Goal: Task Accomplishment & Management: Manage account settings

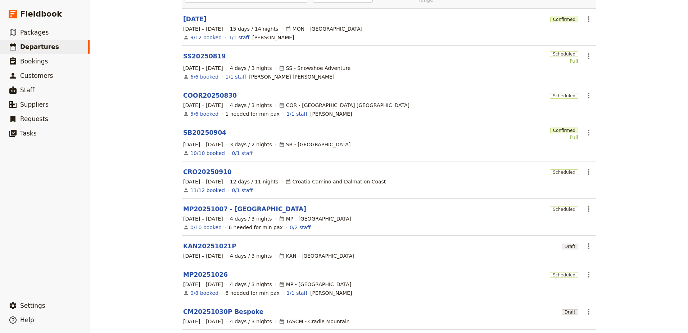
scroll to position [121, 0]
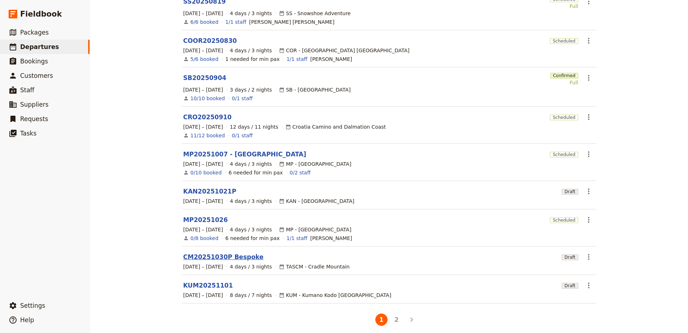
click at [208, 252] on link "CM20251030P Bespoke" at bounding box center [223, 256] width 80 height 9
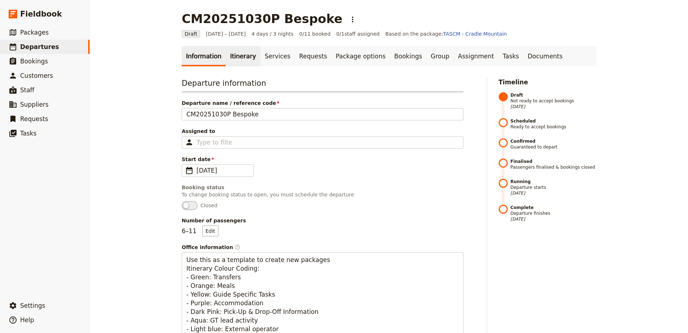
click at [240, 63] on link "Itinerary" at bounding box center [243, 56] width 35 height 20
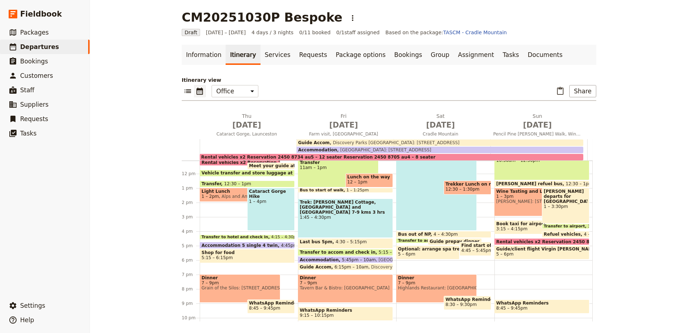
scroll to position [173, 0]
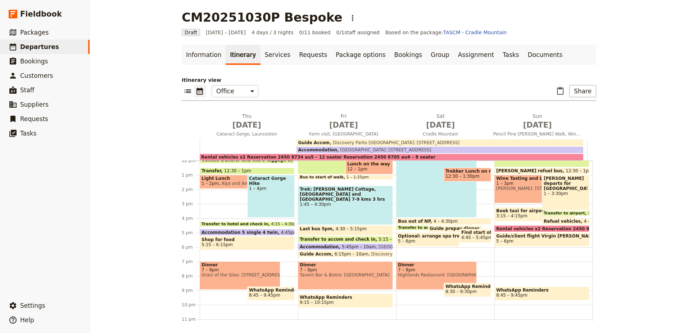
click at [496, 44] on main "CM20251030P Bespoke ​ Draft [DATE] – [DATE] 4 days / 3 nights 0/11 booked 0 / 1…" at bounding box center [389, 166] width 432 height 334
click at [524, 55] on link "Documents" at bounding box center [546, 55] width 44 height 20
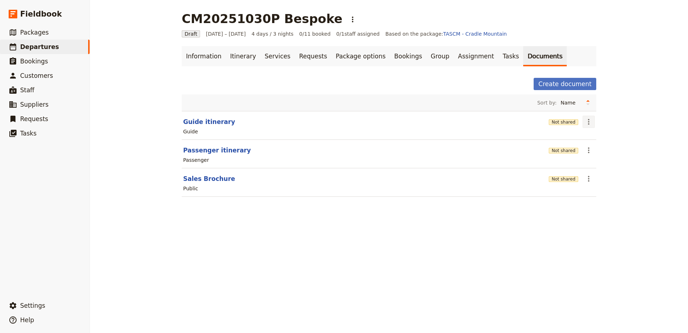
click at [589, 121] on icon "Actions" at bounding box center [589, 121] width 9 height 9
click at [591, 145] on span "Edit document" at bounding box center [603, 147] width 37 height 7
select select "STAFF"
select select "RUN_SHEET"
select select "DEFAULT"
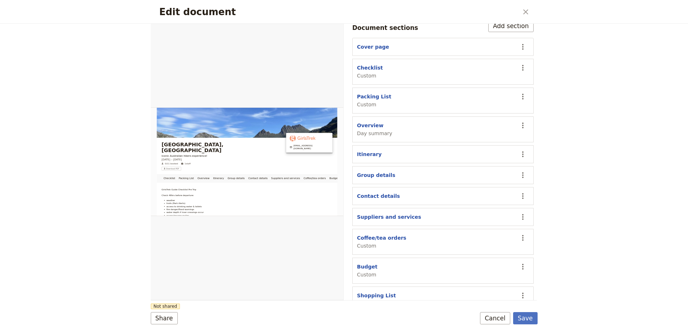
scroll to position [167, 0]
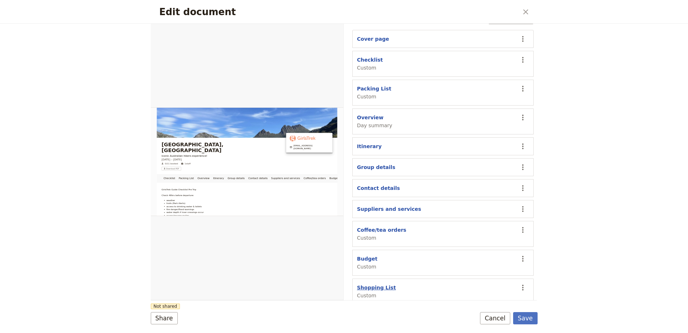
click at [385, 284] on button "Shopping List" at bounding box center [376, 287] width 39 height 7
select select "CUSTOM"
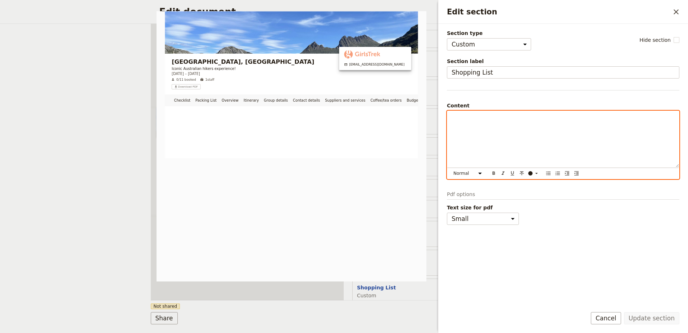
click at [489, 116] on p "Edit section" at bounding box center [563, 117] width 223 height 7
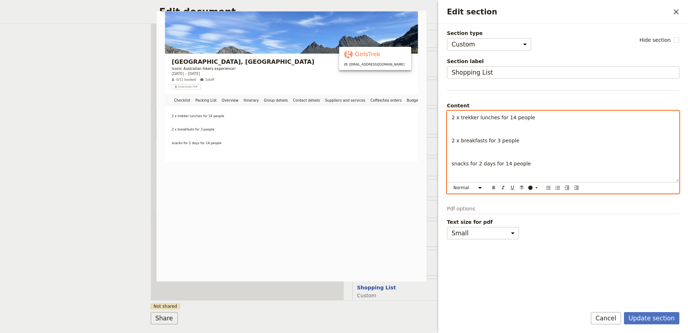
scroll to position [0, 0]
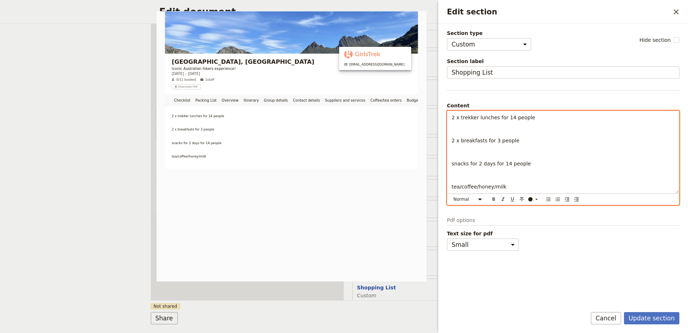
click at [484, 126] on p "Edit section" at bounding box center [563, 128] width 223 height 7
click at [513, 185] on p "tea/coffee/honey/milk" at bounding box center [563, 186] width 223 height 7
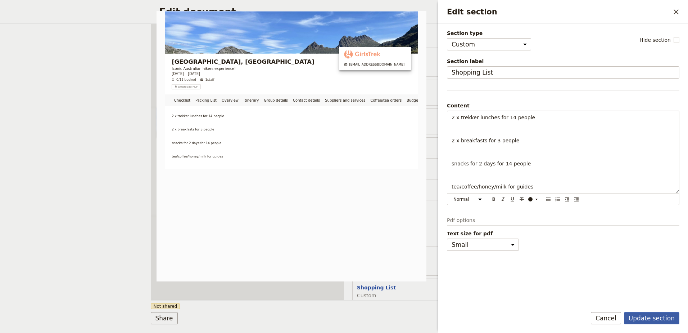
click at [639, 315] on button "Update section" at bounding box center [651, 318] width 55 height 12
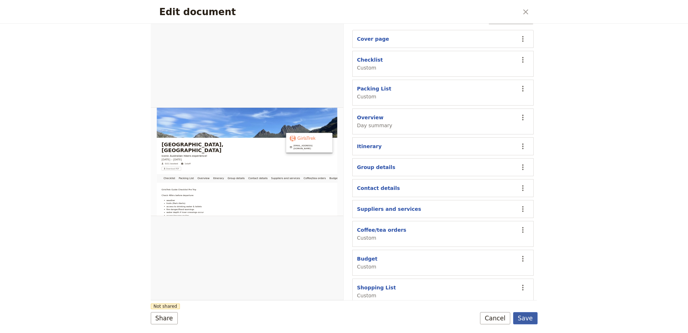
click at [529, 318] on button "Save" at bounding box center [525, 318] width 24 height 12
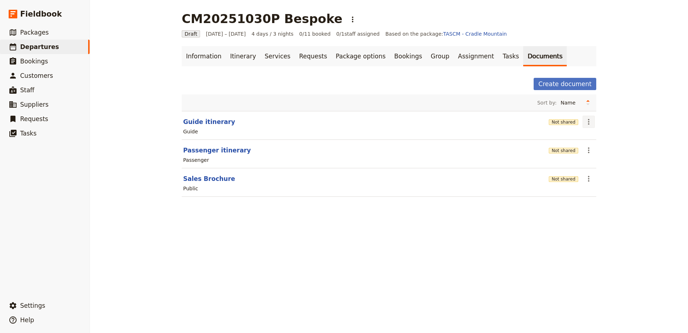
click at [585, 123] on icon "Actions" at bounding box center [589, 121] width 9 height 9
click at [593, 151] on span "Edit document" at bounding box center [603, 147] width 37 height 7
select select "STAFF"
select select "RUN_SHEET"
select select "DEFAULT"
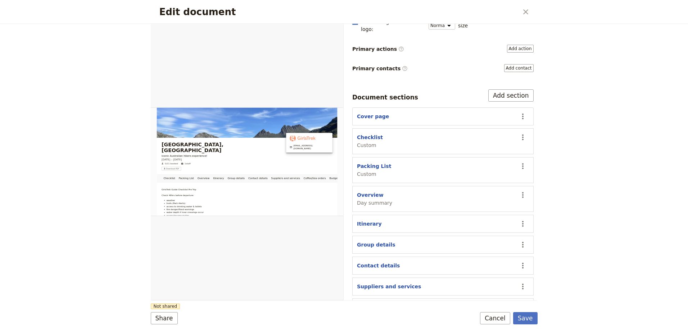
scroll to position [167, 0]
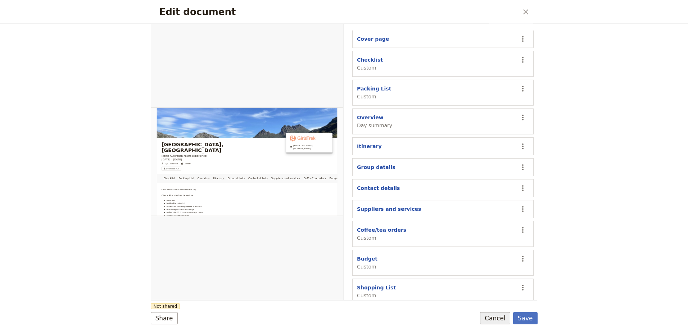
click at [494, 315] on button "Cancel" at bounding box center [495, 318] width 30 height 12
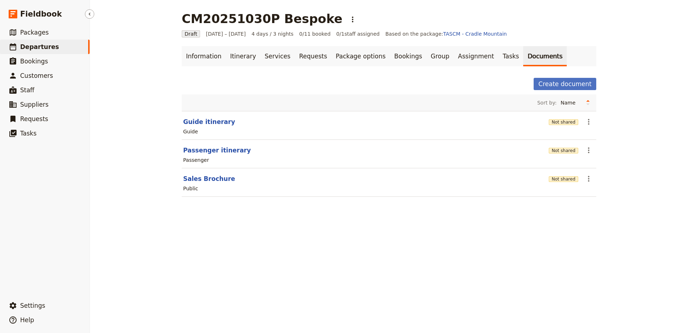
click at [36, 41] on link "​ Departures" at bounding box center [45, 47] width 90 height 14
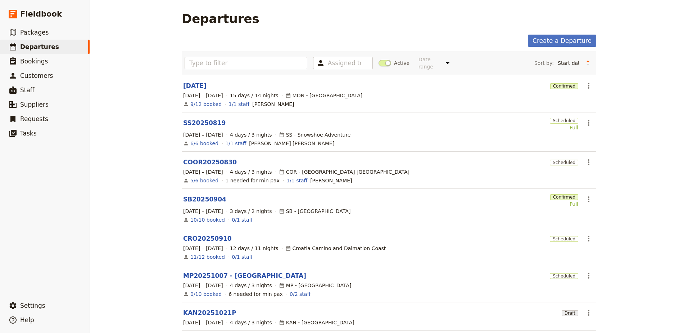
click at [380, 61] on span at bounding box center [385, 63] width 13 height 6
click at [379, 59] on input "Active" at bounding box center [379, 59] width 0 height 0
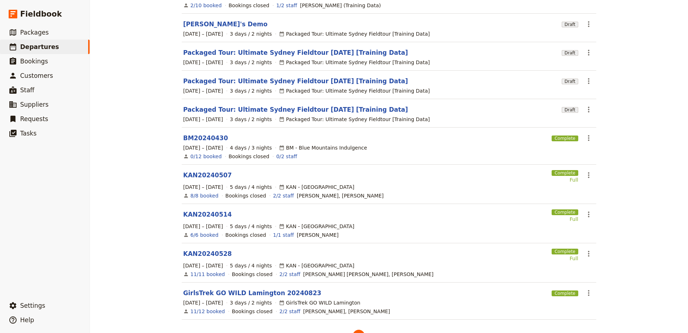
scroll to position [108, 0]
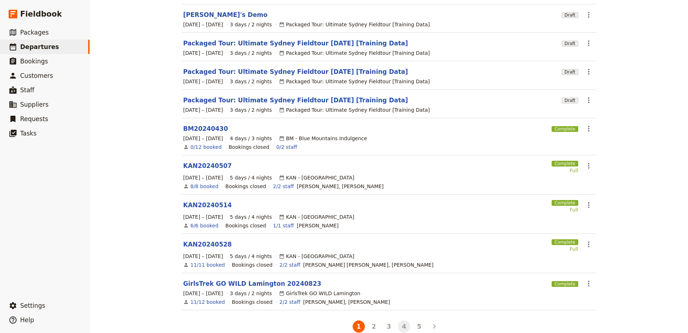
click at [404, 320] on button "4" at bounding box center [404, 326] width 12 height 12
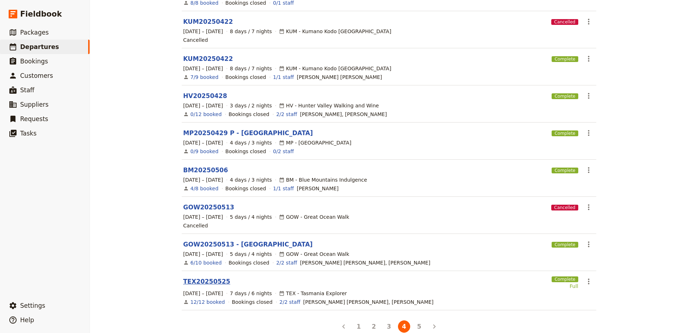
click at [206, 277] on link "TEX20250525" at bounding box center [206, 281] width 47 height 9
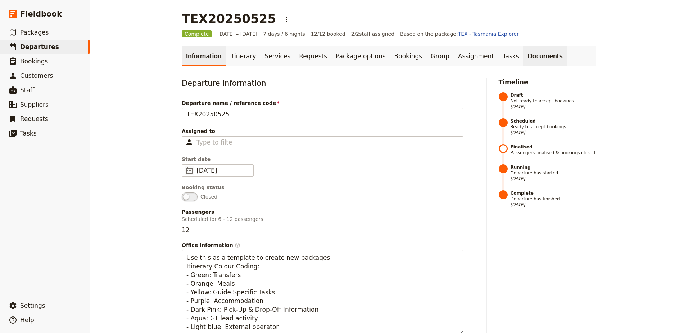
click at [524, 60] on link "Documents" at bounding box center [546, 56] width 44 height 20
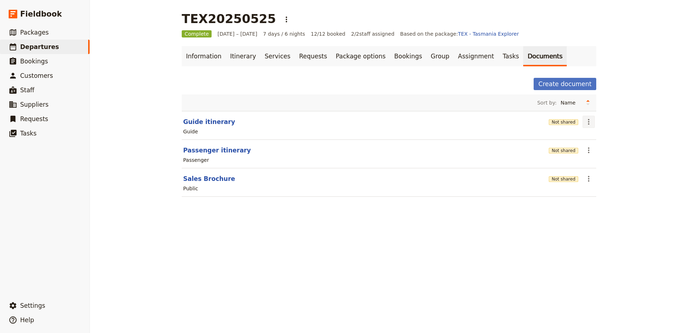
click at [588, 122] on icon "Actions" at bounding box center [588, 122] width 1 height 6
click at [591, 144] on button "Edit document" at bounding box center [607, 148] width 52 height 10
select select "STAFF"
select select "RUN_SHEET"
select select "DEFAULT"
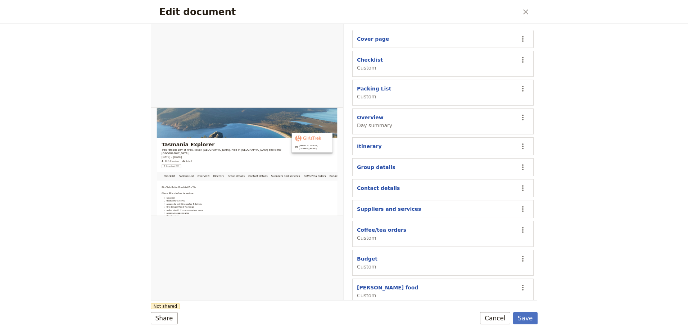
scroll to position [131, 0]
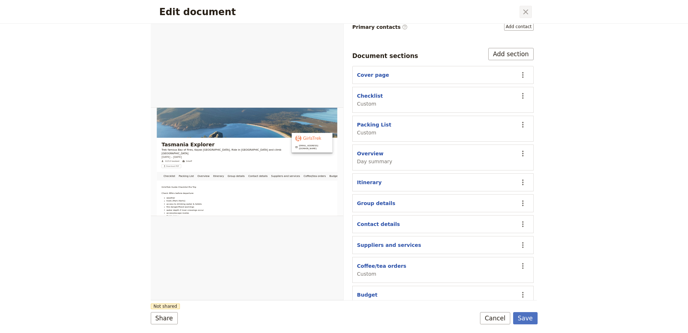
click at [527, 9] on icon "Close dialog" at bounding box center [526, 12] width 9 height 9
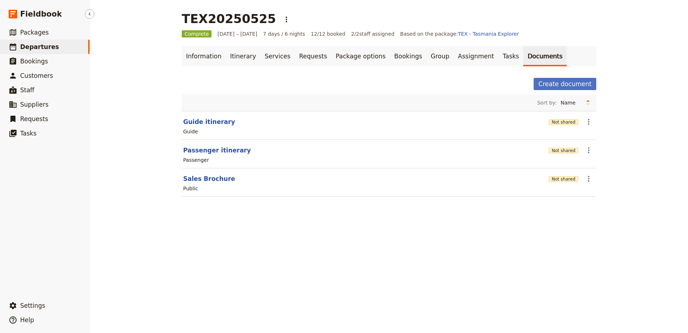
click at [41, 46] on span "Departures" at bounding box center [39, 46] width 39 height 7
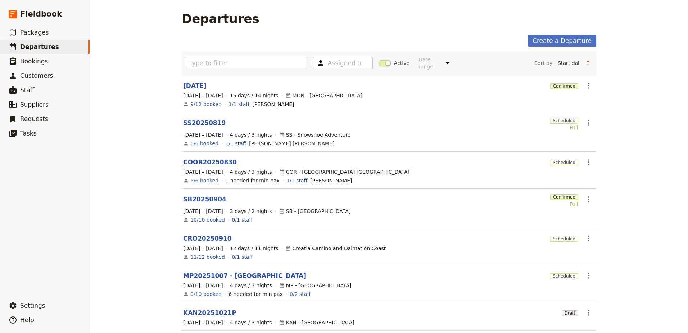
click at [222, 158] on link "COOR20250830" at bounding box center [210, 162] width 54 height 9
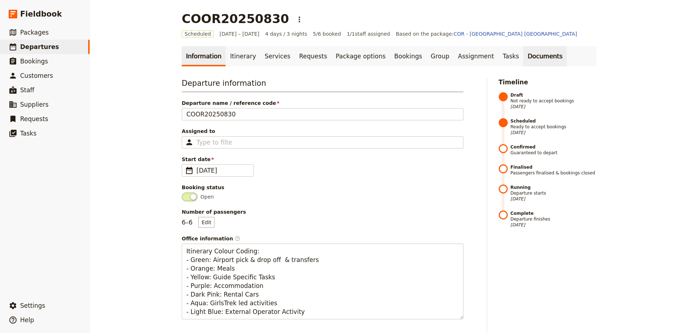
click at [524, 58] on link "Documents" at bounding box center [546, 56] width 44 height 20
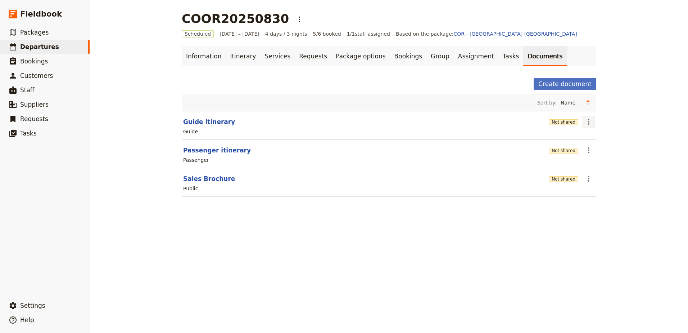
click at [585, 121] on icon "Actions" at bounding box center [589, 121] width 9 height 9
click at [593, 151] on span "Edit document" at bounding box center [603, 147] width 37 height 7
select select "STAFF"
select select "RUN_SHEET"
select select "DEFAULT"
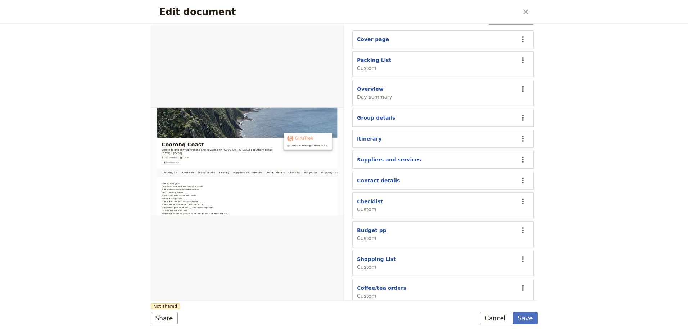
scroll to position [167, 0]
click at [383, 255] on button "Shopping List" at bounding box center [376, 258] width 39 height 7
select select "CUSTOM"
select select "default"
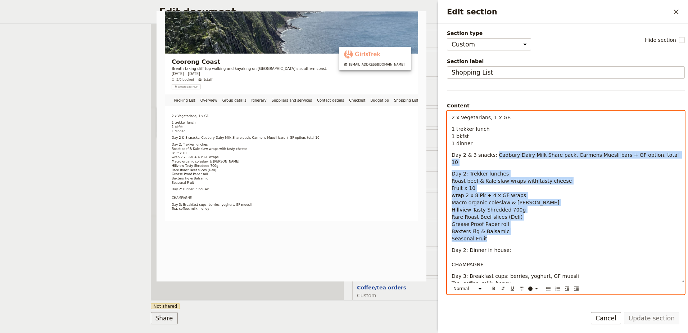
drag, startPoint x: 493, startPoint y: 153, endPoint x: 533, endPoint y: 230, distance: 86.3
click at [533, 230] on div "2 x Vegetarians, 1 x GF. 1 trekker lunch 1 bkfst 1 dinner Day 2 & 3 snacks: Cad…" at bounding box center [566, 196] width 237 height 171
copy div "Cadbury Dairy Milk Share pack, Carmens Muesli bars + GF option. total 10 Day 2:…"
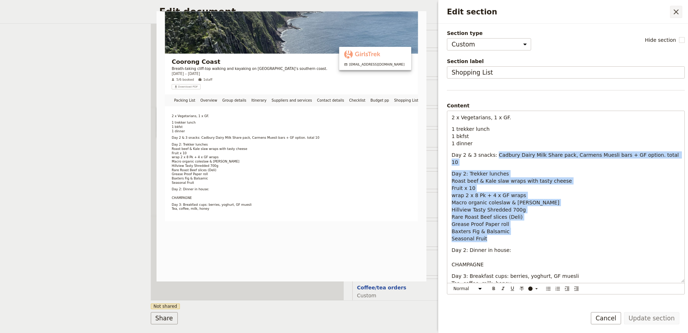
click at [675, 12] on icon "Close drawer" at bounding box center [676, 12] width 9 height 9
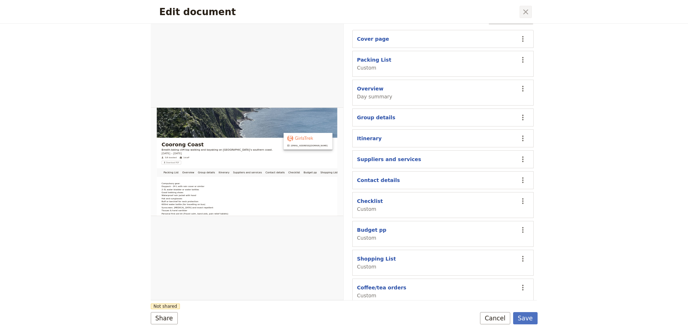
click at [528, 13] on icon "Close dialog" at bounding box center [526, 12] width 9 height 9
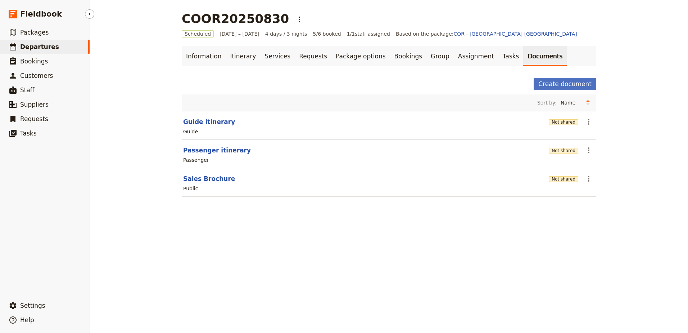
click at [38, 43] on span "Departures" at bounding box center [39, 46] width 39 height 7
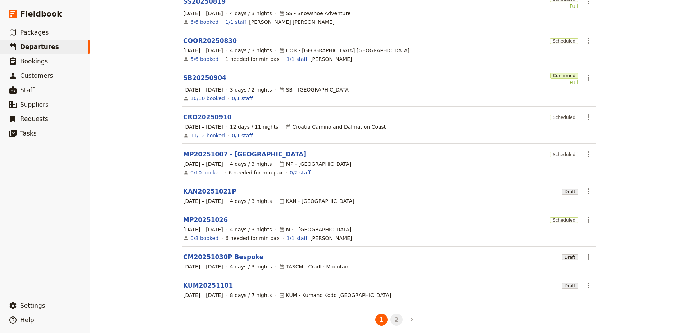
click at [394, 314] on button "2" at bounding box center [397, 319] width 12 height 12
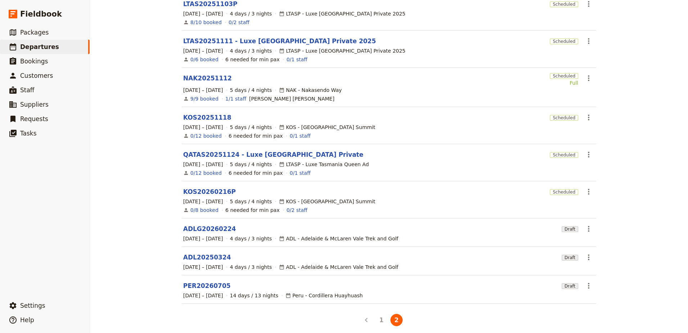
scroll to position [82, 0]
click at [381, 317] on button "1" at bounding box center [382, 319] width 12 height 12
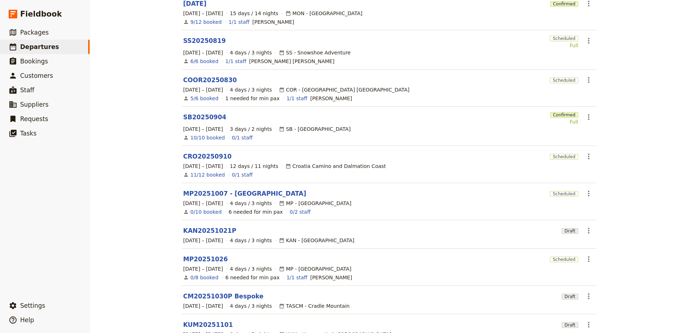
scroll to position [121, 0]
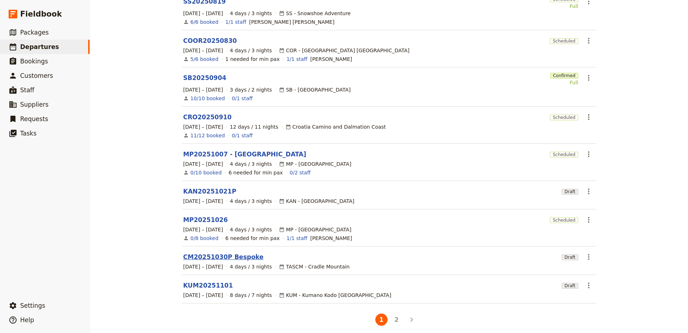
click at [215, 252] on link "CM20251030P Bespoke" at bounding box center [223, 256] width 80 height 9
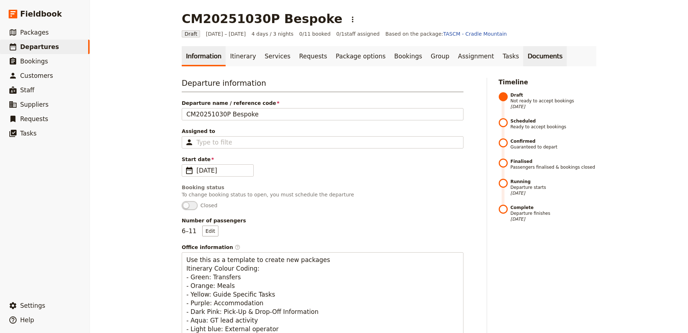
click at [524, 55] on link "Documents" at bounding box center [546, 56] width 44 height 20
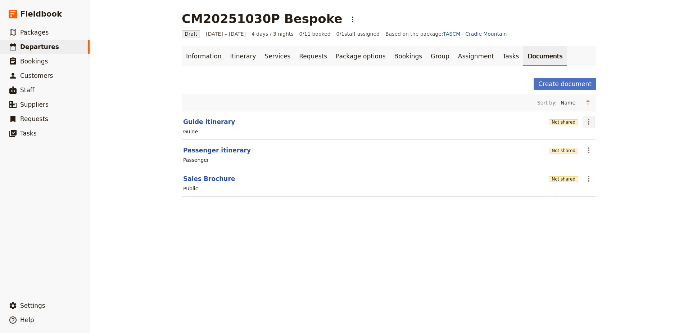
click at [588, 124] on icon "Actions" at bounding box center [588, 122] width 1 height 6
click at [597, 143] on button "Edit document" at bounding box center [607, 148] width 52 height 10
select select "STAFF"
select select "RUN_SHEET"
select select "DEFAULT"
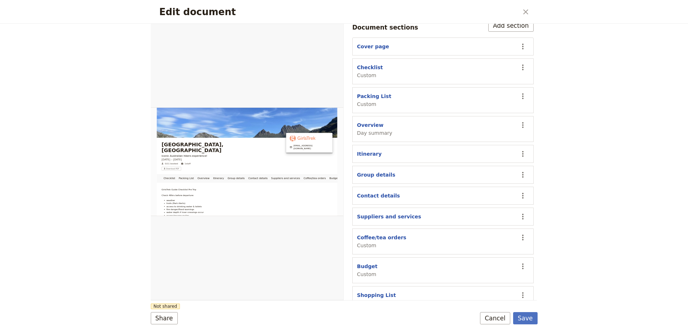
scroll to position [167, 0]
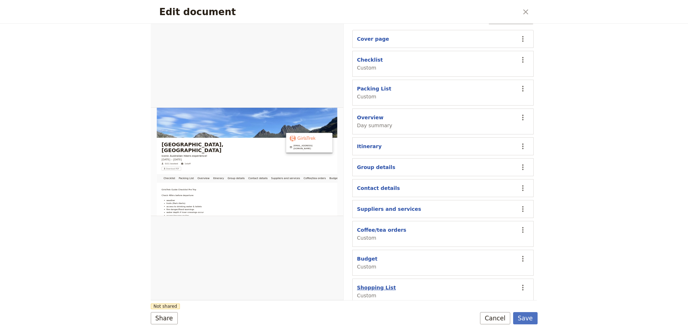
click at [383, 284] on button "Shopping List" at bounding box center [376, 287] width 39 height 7
select select "CUSTOM"
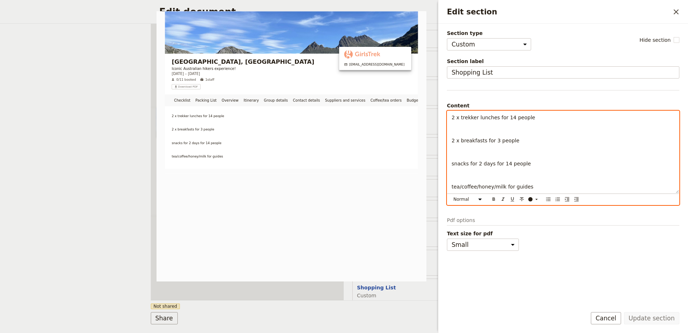
click at [500, 127] on p "Edit section" at bounding box center [563, 128] width 223 height 7
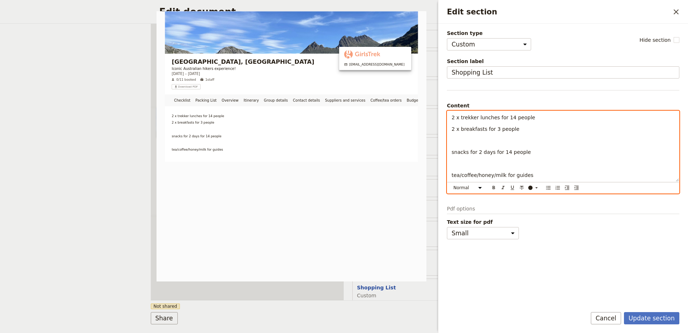
click at [499, 139] on p "Edit section" at bounding box center [563, 140] width 223 height 7
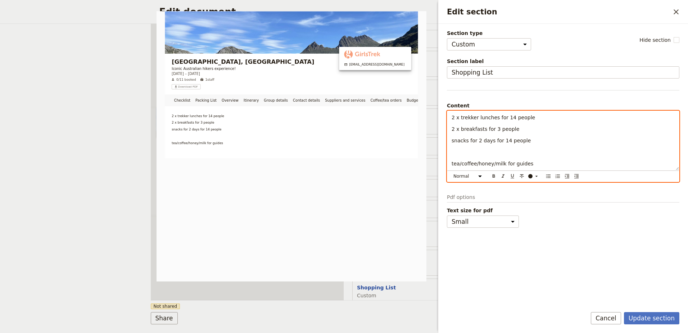
click at [500, 152] on p "Edit section" at bounding box center [563, 151] width 223 height 7
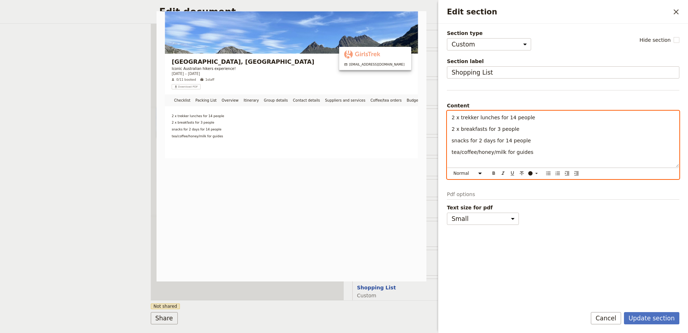
click at [504, 160] on div "2 x trekker lunches for 14 people 2 x breakfasts for 3 people snacks for 2 days…" at bounding box center [564, 139] width 232 height 56
click at [540, 152] on p "tea/coffee/honey/milk for guides" at bounding box center [563, 151] width 223 height 7
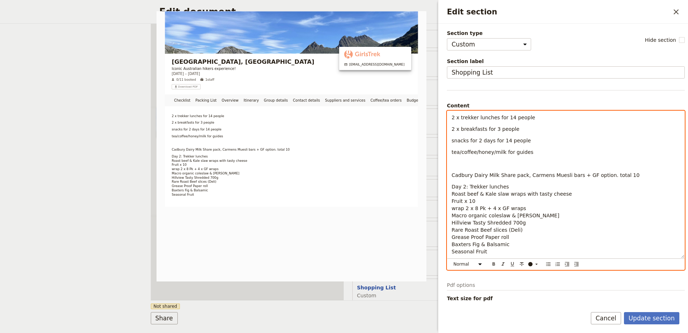
scroll to position [0, 0]
click at [533, 168] on div "2 x trekker lunches for 14 people 2 x breakfasts for 3 people snacks for 2 days…" at bounding box center [566, 184] width 237 height 147
click at [530, 167] on div "2 x trekker lunches for 14 people 2 x breakfasts for 3 people snacks for 2 days…" at bounding box center [566, 184] width 237 height 147
click at [460, 166] on p "Edit section" at bounding box center [566, 163] width 229 height 7
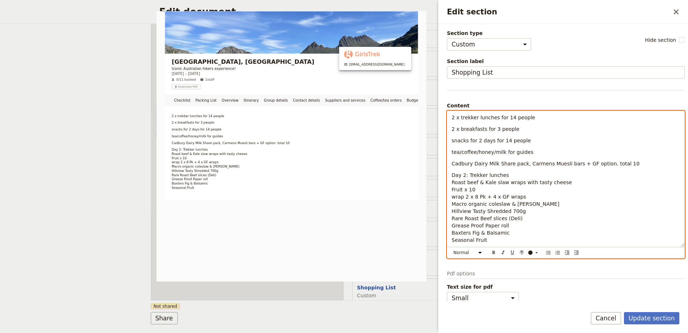
click at [616, 162] on span "Cadbury Dairy Milk Share pack, Carmens Muesli bars + GF option. total 10" at bounding box center [546, 164] width 188 height 6
drag, startPoint x: 467, startPoint y: 173, endPoint x: 452, endPoint y: 172, distance: 15.5
click at [452, 172] on div "2 x trekker lunches for 14 people 2 x breakfasts for 3 people snacks for 2 days…" at bounding box center [566, 178] width 237 height 135
click at [471, 189] on span "Fruit x 10" at bounding box center [464, 190] width 24 height 6
click at [452, 116] on span "2 x trekker lunches for 14 people" at bounding box center [494, 118] width 84 height 6
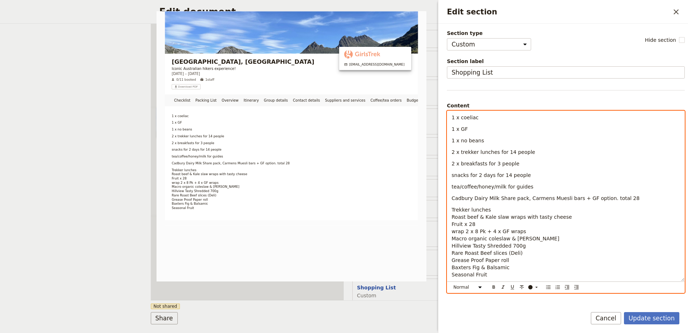
click at [494, 116] on p "1 x coeliac" at bounding box center [566, 117] width 229 height 7
click at [487, 130] on p "1 x GF" at bounding box center [566, 128] width 229 height 7
click at [507, 141] on p "1 x no beans" at bounding box center [566, 140] width 229 height 7
click at [564, 197] on span "Cadbury Dairy Milk Share pack, Carmens Muesli bars + GF option. total 28" at bounding box center [546, 198] width 188 height 6
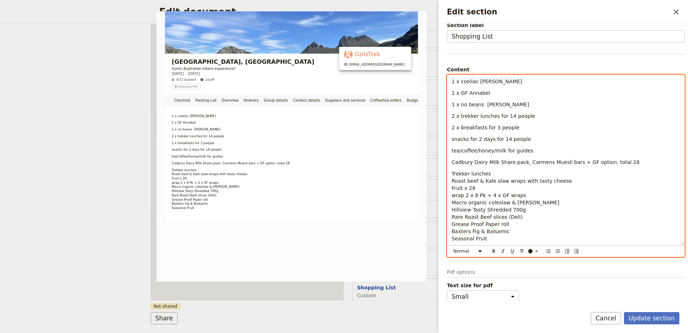
click at [466, 195] on span "wrap 2 x 8 Pk + 4 x GF wraps" at bounding box center [489, 195] width 75 height 6
click at [525, 211] on p "Trekker lunches Roast beef & Kale slaw wraps with tasty cheese Fruit x 28 wrap …" at bounding box center [566, 206] width 229 height 72
click at [530, 215] on p "Trekker lunches Roast beef & Kale slaw wraps with tasty cheese Fruit x 28 wrap …" at bounding box center [566, 206] width 229 height 72
click at [514, 223] on p "Trekker lunches Roast beef & Kale slaw wraps with tasty cheese Fruit x 28 wrap …" at bounding box center [566, 206] width 229 height 72
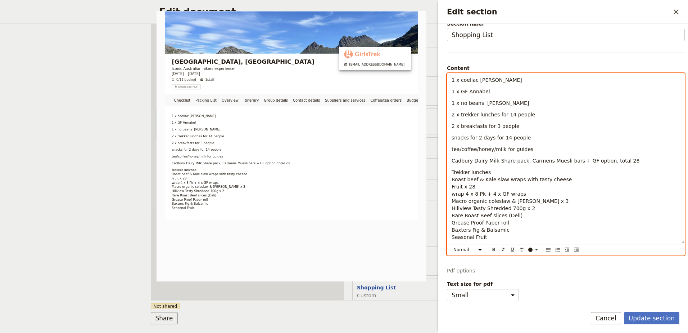
click at [512, 128] on p "2 x breakfasts for 3 people" at bounding box center [566, 125] width 229 height 7
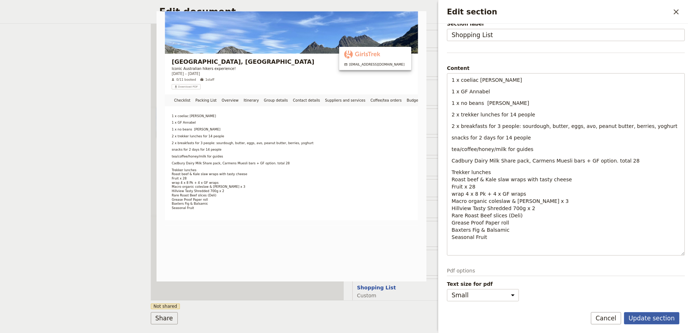
click at [650, 318] on button "Update section" at bounding box center [651, 318] width 55 height 12
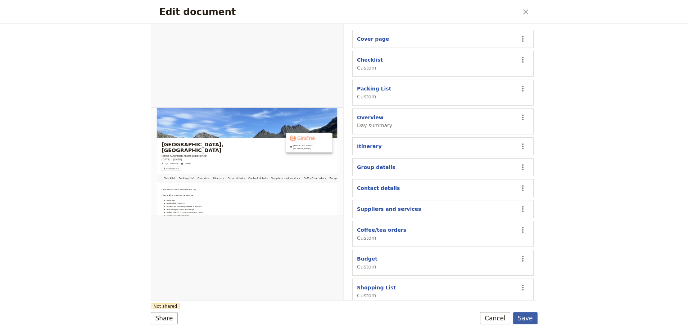
click at [523, 321] on button "Save" at bounding box center [525, 318] width 24 height 12
